Goal: Task Accomplishment & Management: Use online tool/utility

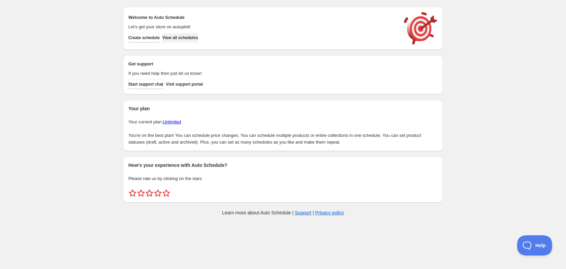
click at [191, 37] on span "View all schedules" at bounding box center [180, 37] width 36 height 5
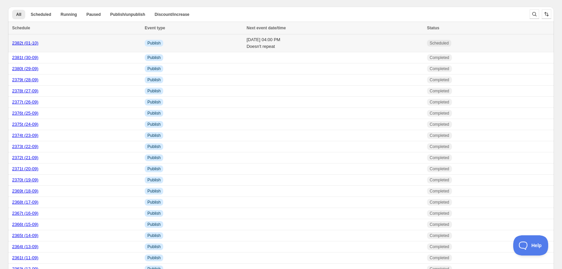
click at [27, 43] on link "2382t (01-10)" at bounding box center [25, 42] width 26 height 5
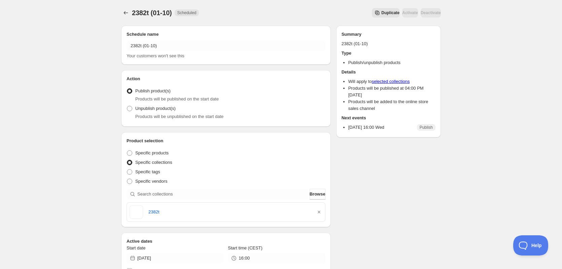
click at [382, 13] on span "Duplicate" at bounding box center [391, 12] width 18 height 5
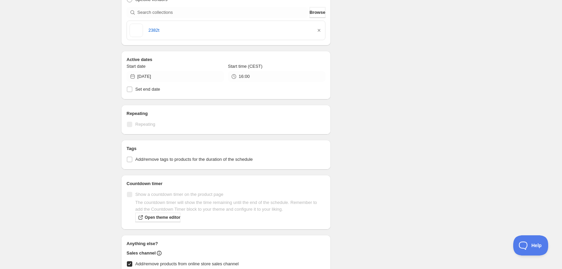
scroll to position [181, 0]
type input "[DATE]"
type input "18:37"
radio input "true"
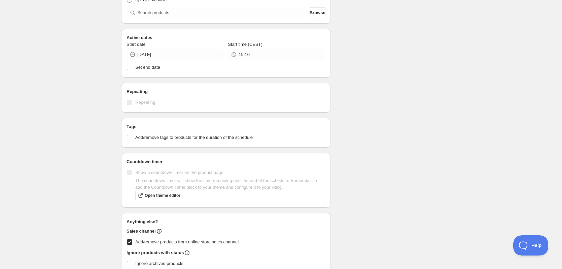
type input "19:12"
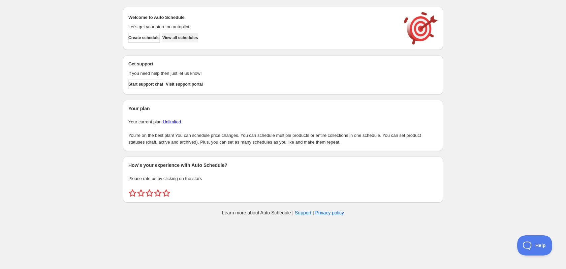
click at [178, 39] on span "View all schedules" at bounding box center [180, 37] width 36 height 5
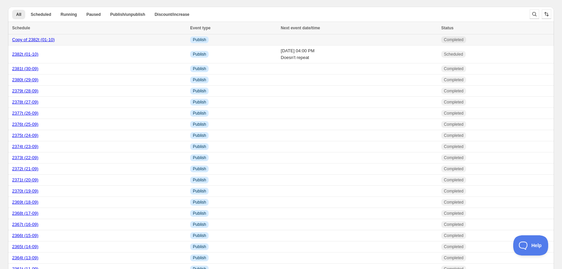
click at [279, 43] on td at bounding box center [359, 39] width 161 height 11
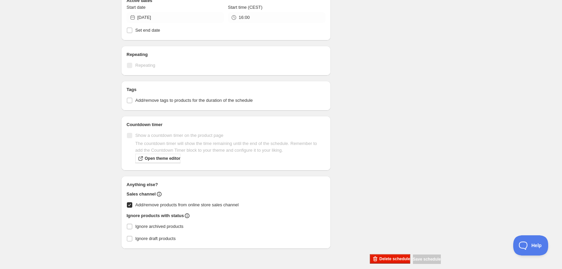
scroll to position [249, 0]
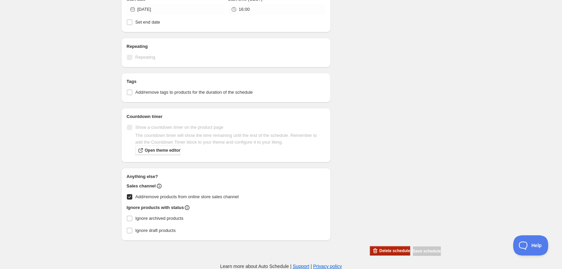
click at [389, 253] on span "Delete schedule" at bounding box center [395, 250] width 31 height 5
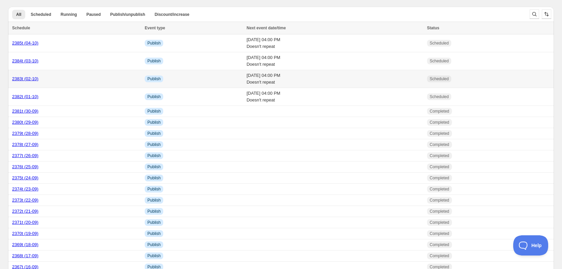
click at [27, 80] on link "2383t (02-10)" at bounding box center [25, 78] width 26 height 5
click at [33, 60] on link "2384t (03-10)" at bounding box center [25, 60] width 26 height 5
click at [34, 43] on link "2385t (04-10)" at bounding box center [25, 42] width 26 height 5
click at [30, 77] on link "2383t (02-10)" at bounding box center [25, 78] width 26 height 5
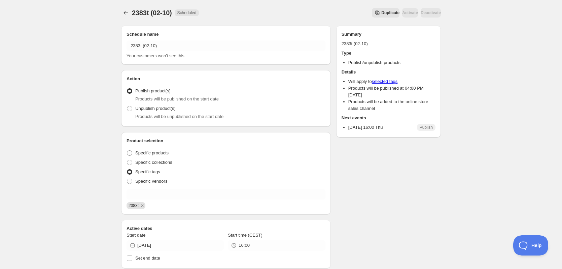
click at [134, 206] on span "2383t" at bounding box center [134, 205] width 10 height 5
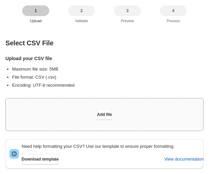
click at [110, 122] on div "Add file" at bounding box center [104, 115] width 197 height 32
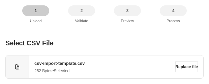
click at [26, 5] on div "1" at bounding box center [35, 10] width 27 height 11
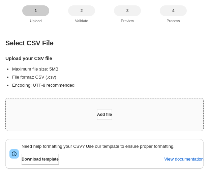
click at [156, 116] on div "Add file" at bounding box center [104, 115] width 197 height 32
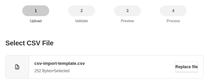
click at [126, 60] on span "csv-import-template.csv" at bounding box center [104, 63] width 141 height 7
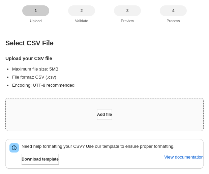
click at [137, 116] on div "Add file" at bounding box center [104, 115] width 197 height 32
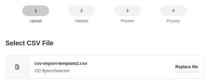
click at [177, 66] on span "Replace file" at bounding box center [186, 66] width 23 height 5
click at [179, 68] on span "Replace file" at bounding box center [186, 66] width 23 height 5
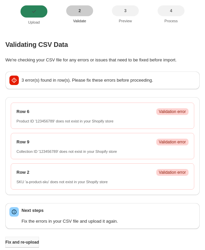
click at [37, 243] on span "Fix and re-upload" at bounding box center [22, 241] width 34 height 5
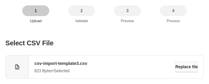
click at [186, 71] on button "Replace file" at bounding box center [186, 67] width 23 height 11
click at [190, 66] on span "Replace file" at bounding box center [186, 66] width 23 height 5
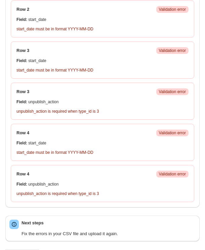
scroll to position [159, 0]
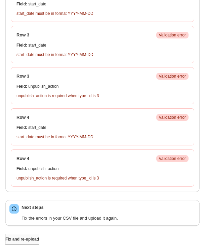
click at [29, 239] on span "Fix and re-upload" at bounding box center [22, 238] width 34 height 5
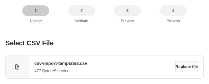
click at [185, 65] on span "Replace file" at bounding box center [186, 66] width 23 height 5
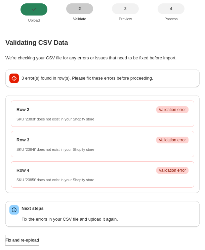
scroll to position [3, 0]
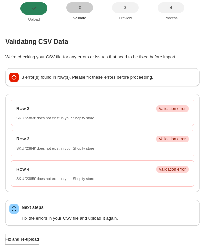
click at [26, 233] on div "Validating CSV Data We're checking your CSV file for any errors or issues that …" at bounding box center [102, 140] width 195 height 207
click at [29, 238] on span "Fix and re-upload" at bounding box center [22, 238] width 34 height 5
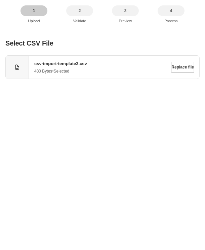
scroll to position [0, 0]
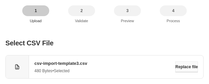
click at [185, 68] on span "Replace file" at bounding box center [186, 66] width 23 height 5
click at [179, 71] on button "Replace file" at bounding box center [186, 67] width 23 height 11
click at [180, 67] on span "Replace file" at bounding box center [186, 66] width 23 height 5
click at [187, 68] on span "Replace file" at bounding box center [186, 66] width 23 height 5
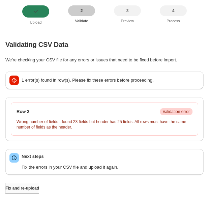
click at [33, 187] on span "Fix and re-upload" at bounding box center [22, 187] width 34 height 5
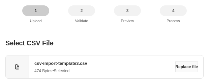
click at [186, 70] on button "Replace file" at bounding box center [186, 67] width 23 height 11
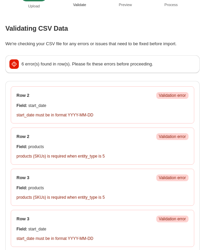
scroll to position [159, 0]
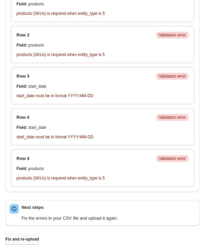
click at [34, 239] on span "Fix and re-upload" at bounding box center [22, 238] width 34 height 5
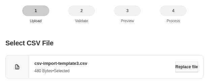
click at [184, 67] on span "Replace file" at bounding box center [186, 66] width 23 height 5
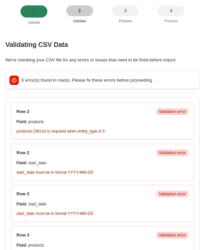
click at [54, 133] on p "products (SKUs) is required when entity_type is 5" at bounding box center [103, 130] width 172 height 5
copy p "products (SKUs) is required when entity_type is 5"
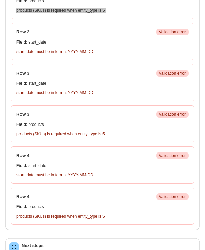
scroll to position [159, 0]
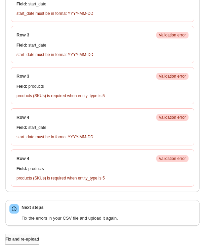
click at [31, 234] on button "Fix and re-upload" at bounding box center [22, 238] width 34 height 11
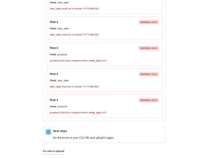
scroll to position [0, 0]
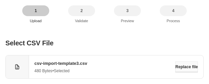
click at [175, 68] on span "Replace file" at bounding box center [186, 66] width 23 height 5
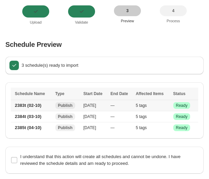
click at [139, 106] on span "5 tags" at bounding box center [141, 105] width 11 height 5
click at [14, 159] on input "I understand that this action will create all schedules and cannot be undone. I…" at bounding box center [14, 160] width 6 height 6
checkbox input "true"
